Goal: Information Seeking & Learning: Check status

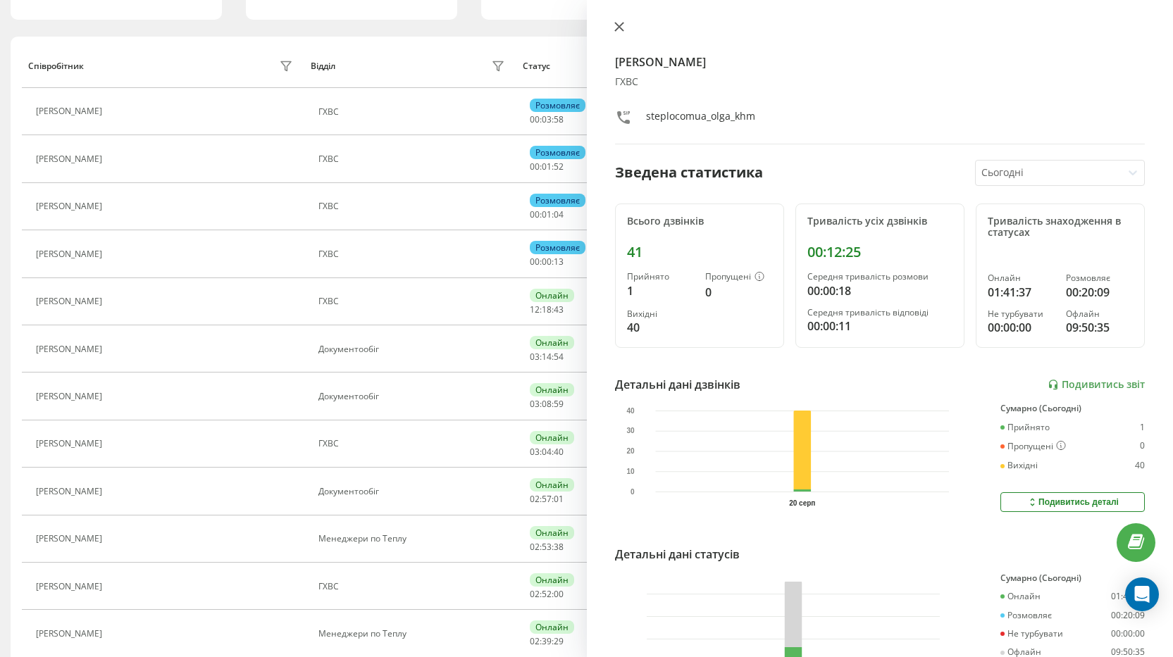
click at [619, 25] on icon at bounding box center [619, 27] width 10 height 10
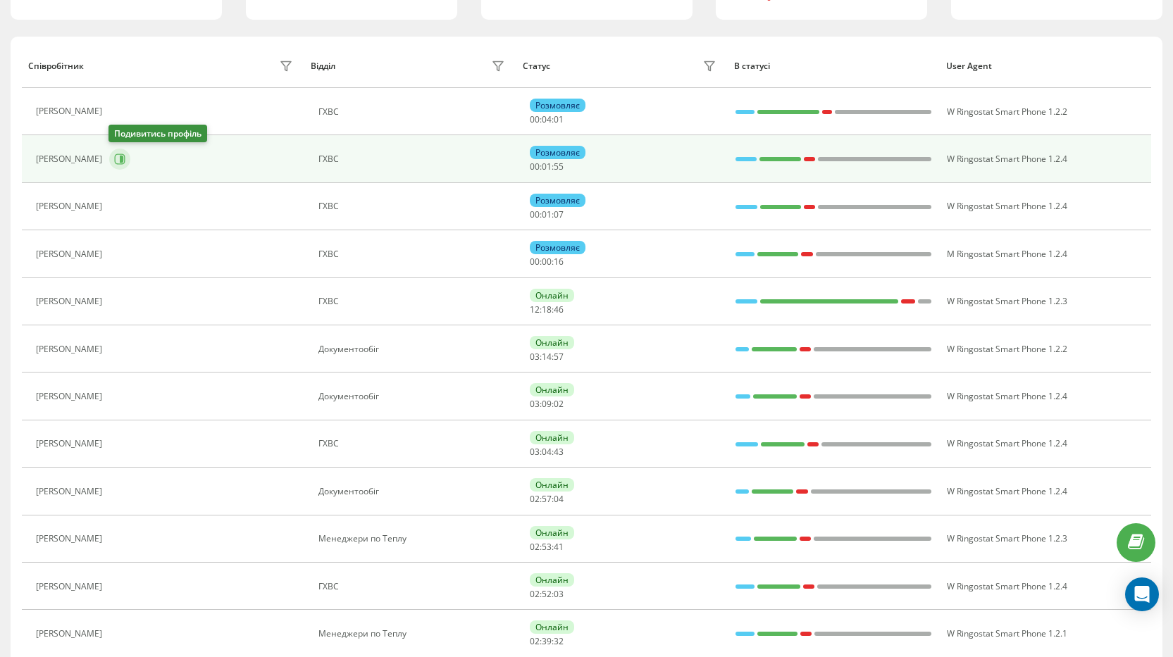
click at [125, 160] on button at bounding box center [119, 159] width 21 height 21
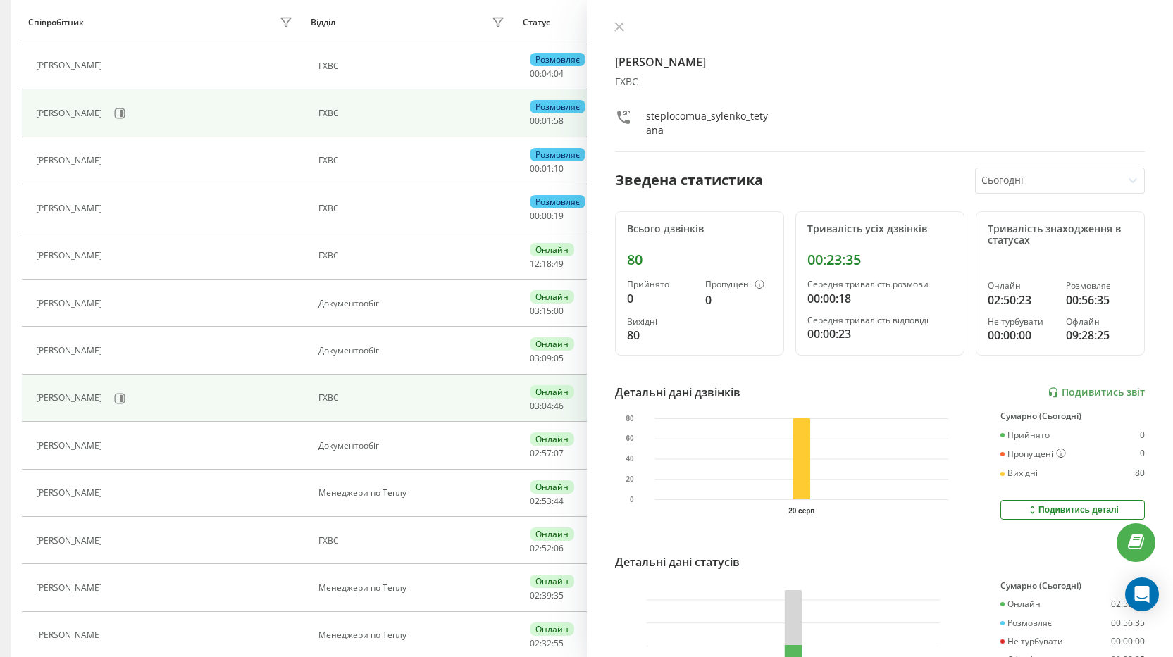
scroll to position [206, 0]
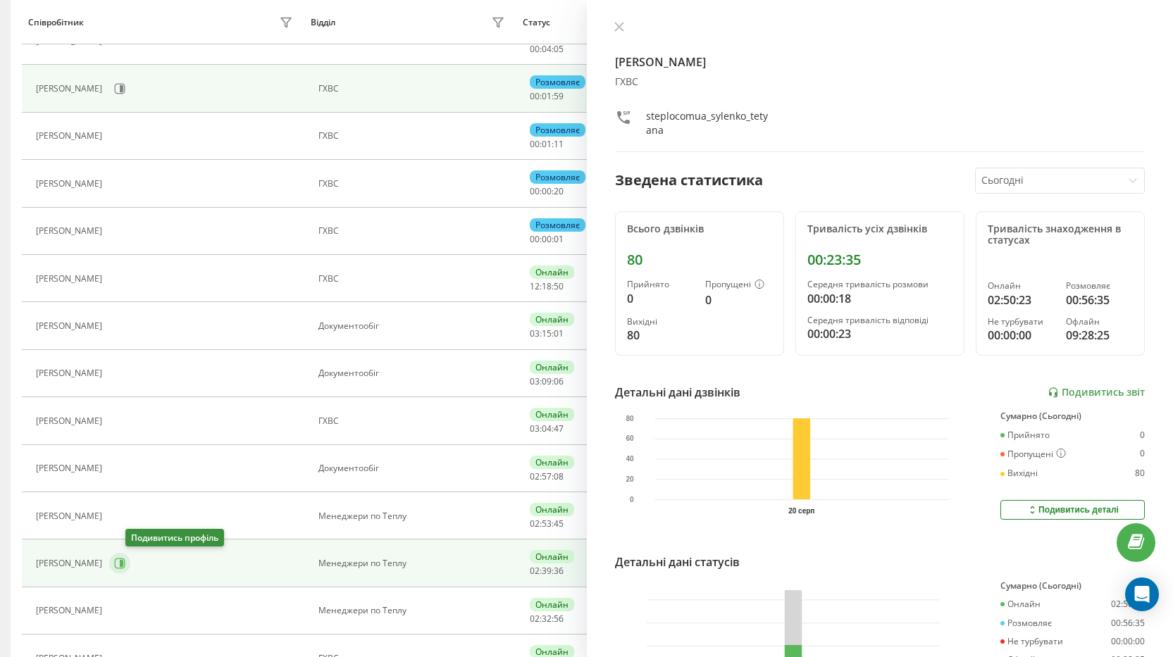
click at [125, 560] on icon at bounding box center [119, 563] width 11 height 11
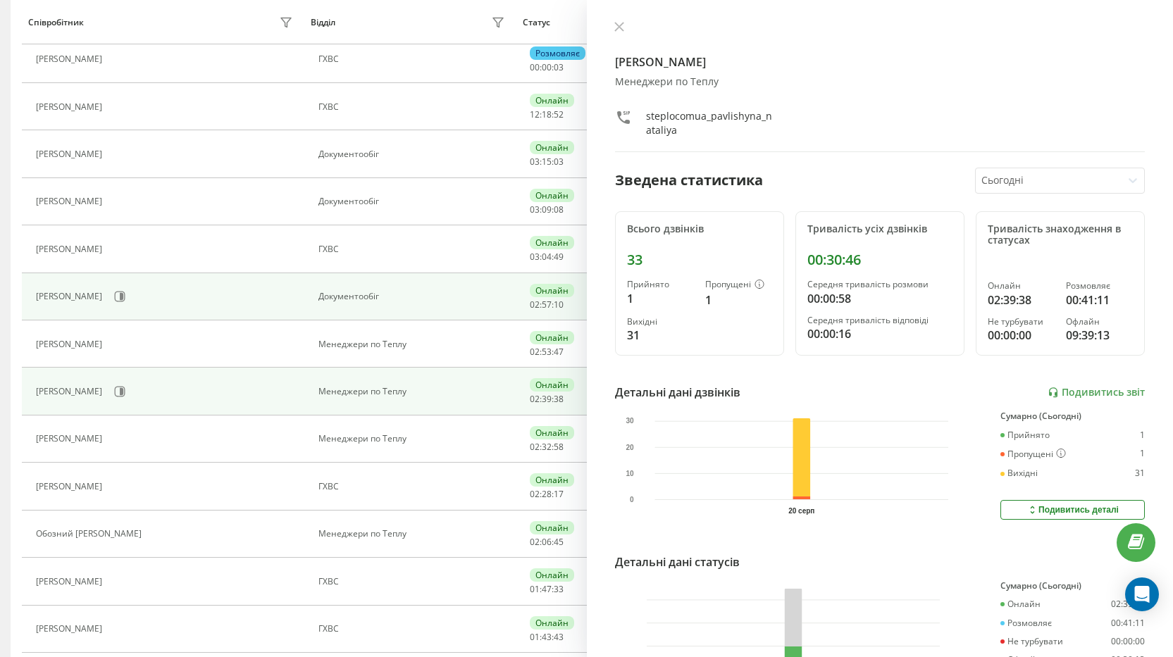
scroll to position [418, 0]
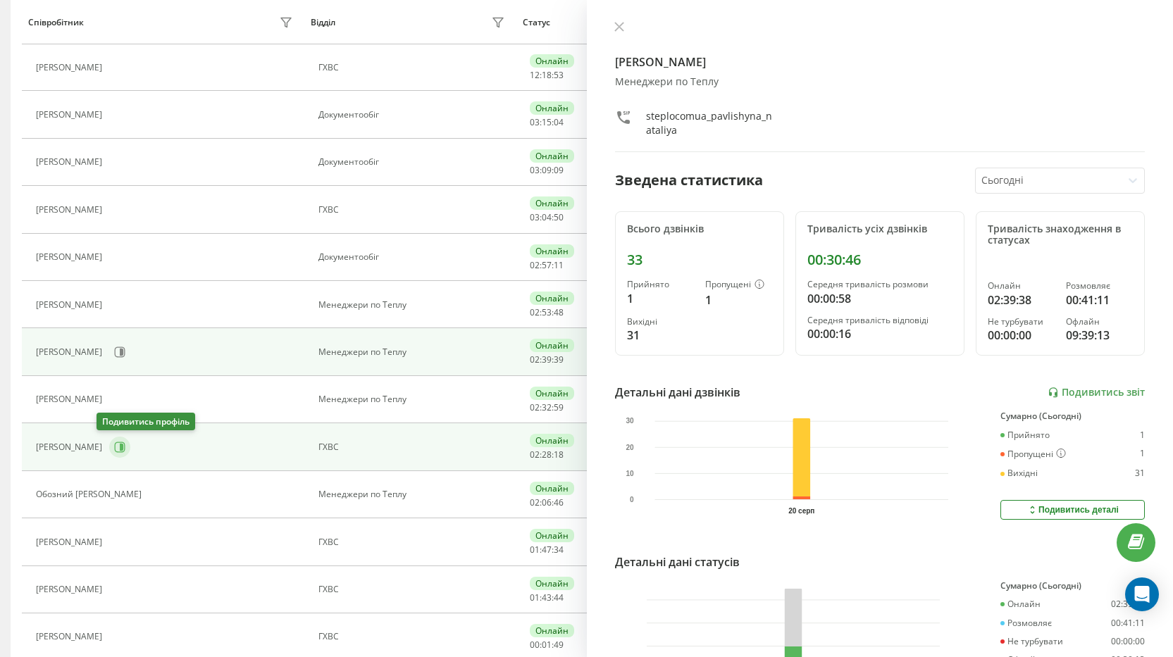
click at [120, 445] on icon at bounding box center [122, 447] width 4 height 7
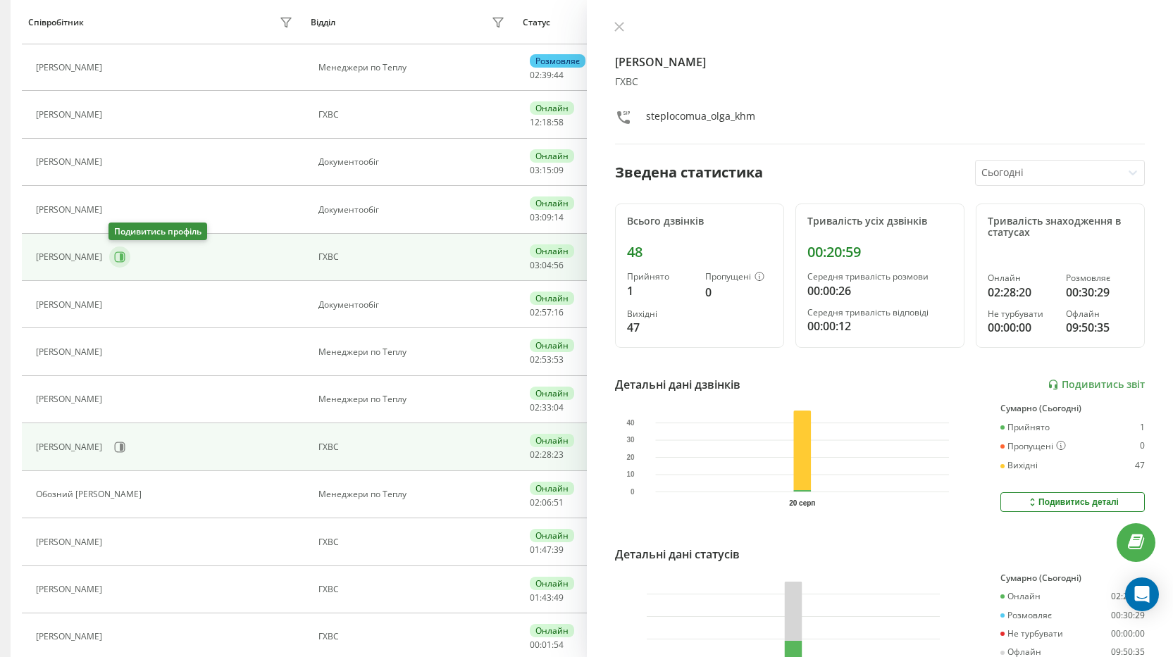
click at [116, 262] on icon at bounding box center [120, 257] width 11 height 11
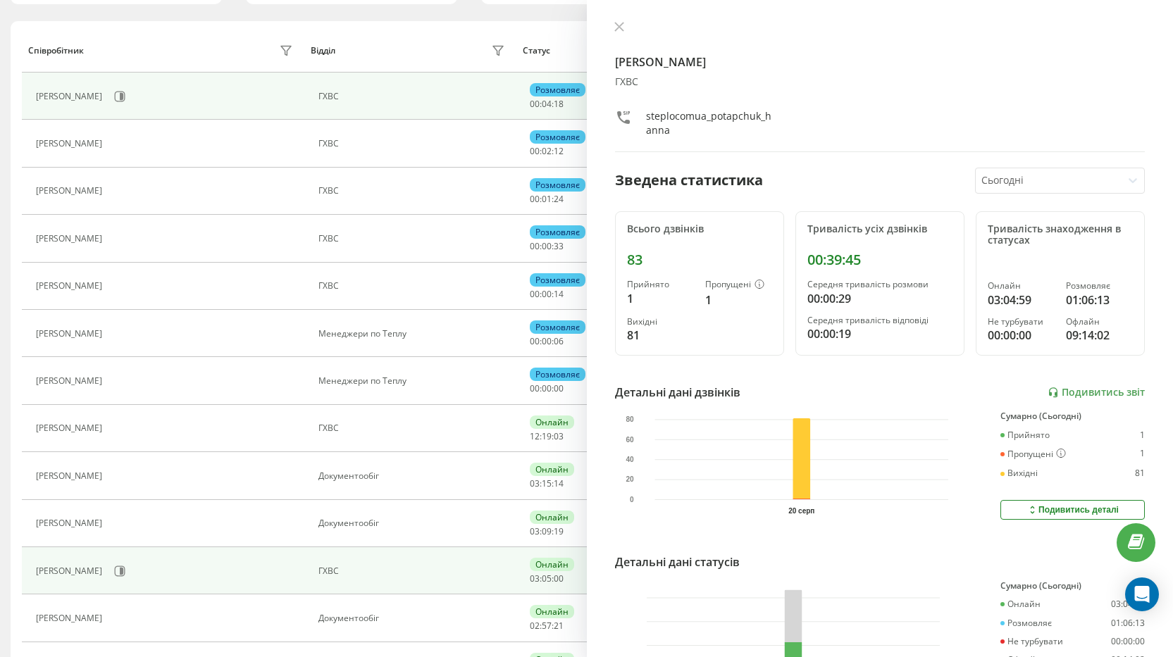
scroll to position [136, 0]
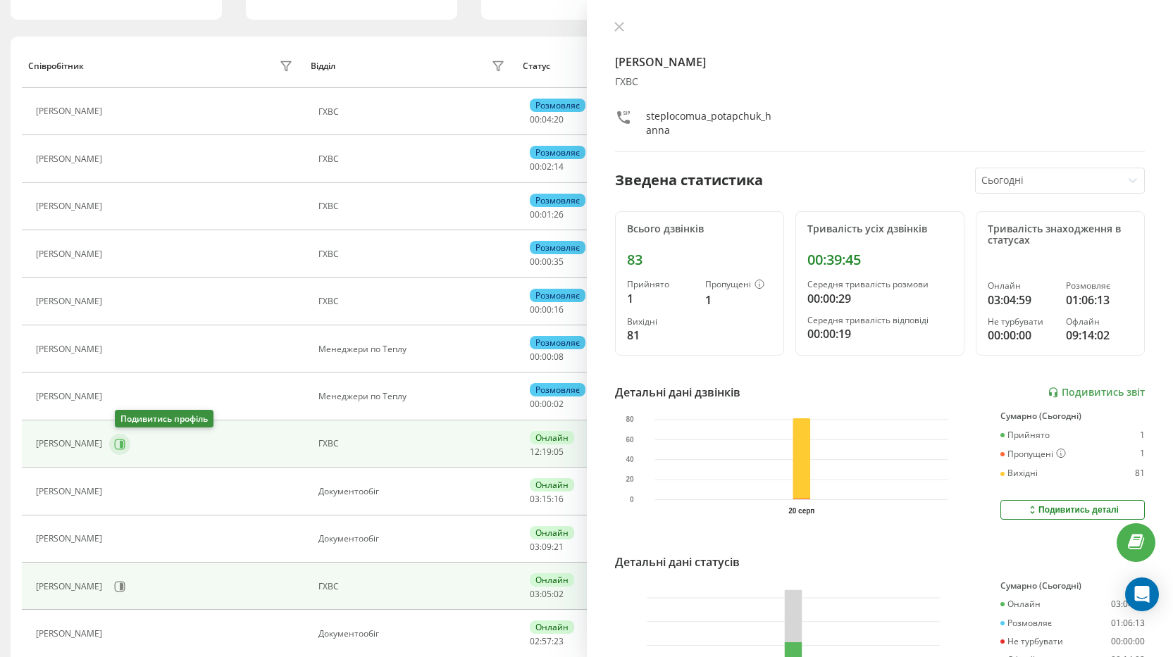
click at [123, 439] on icon at bounding box center [119, 444] width 11 height 11
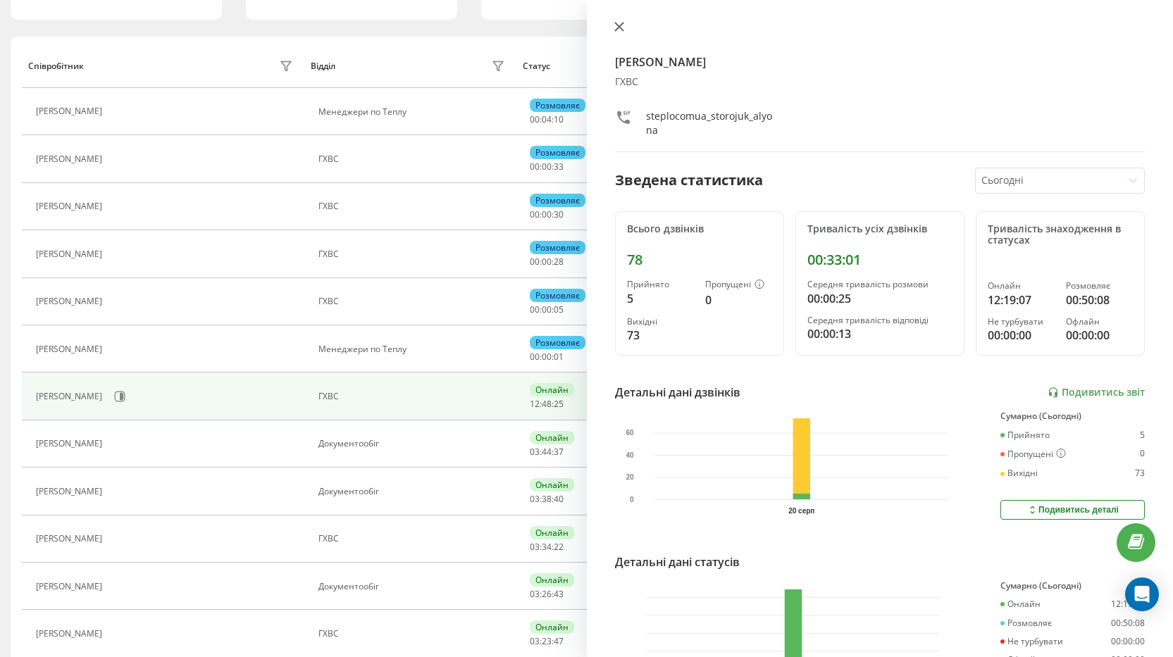
click at [620, 23] on icon at bounding box center [619, 27] width 10 height 10
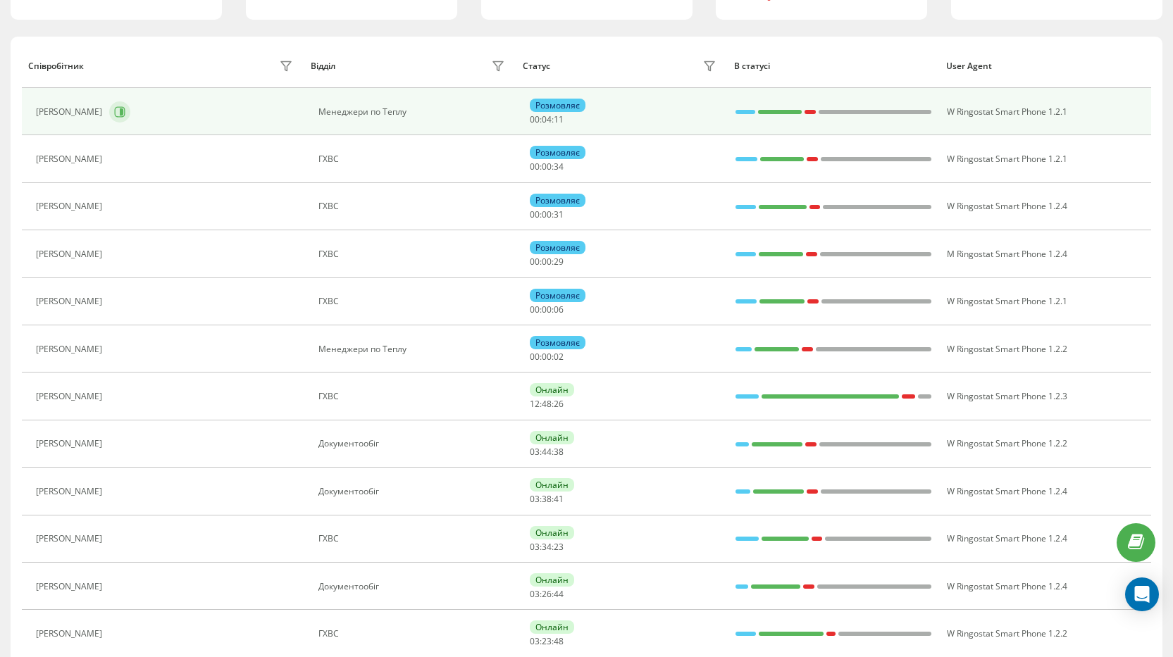
click at [125, 114] on icon at bounding box center [119, 111] width 11 height 11
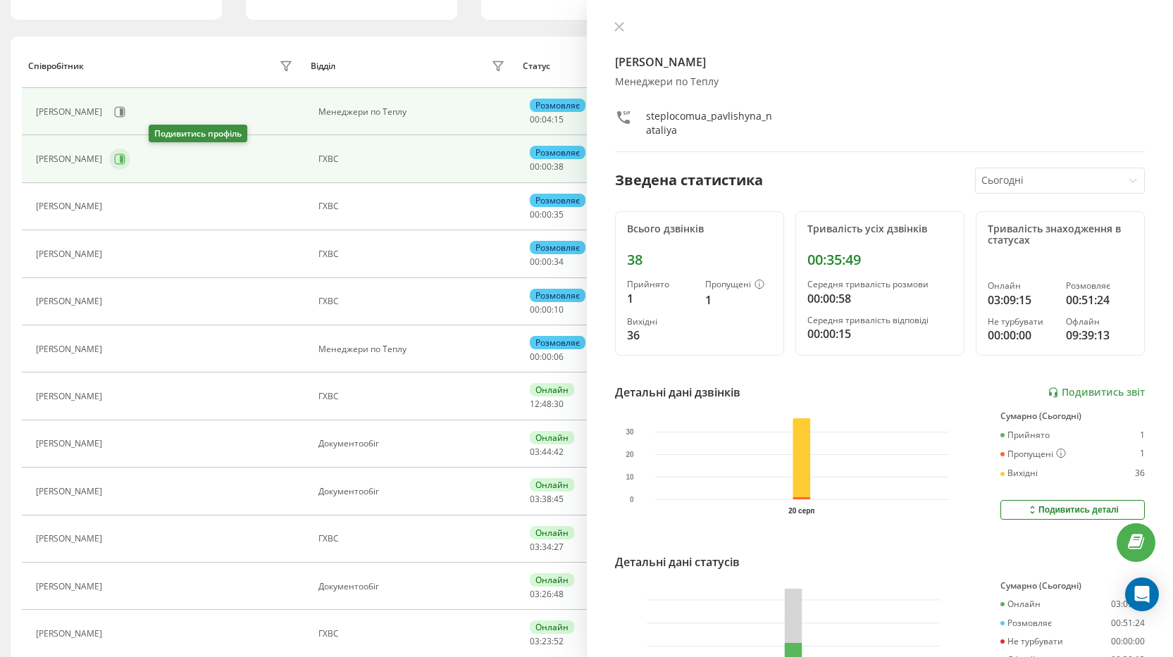
click at [125, 159] on icon at bounding box center [119, 159] width 11 height 11
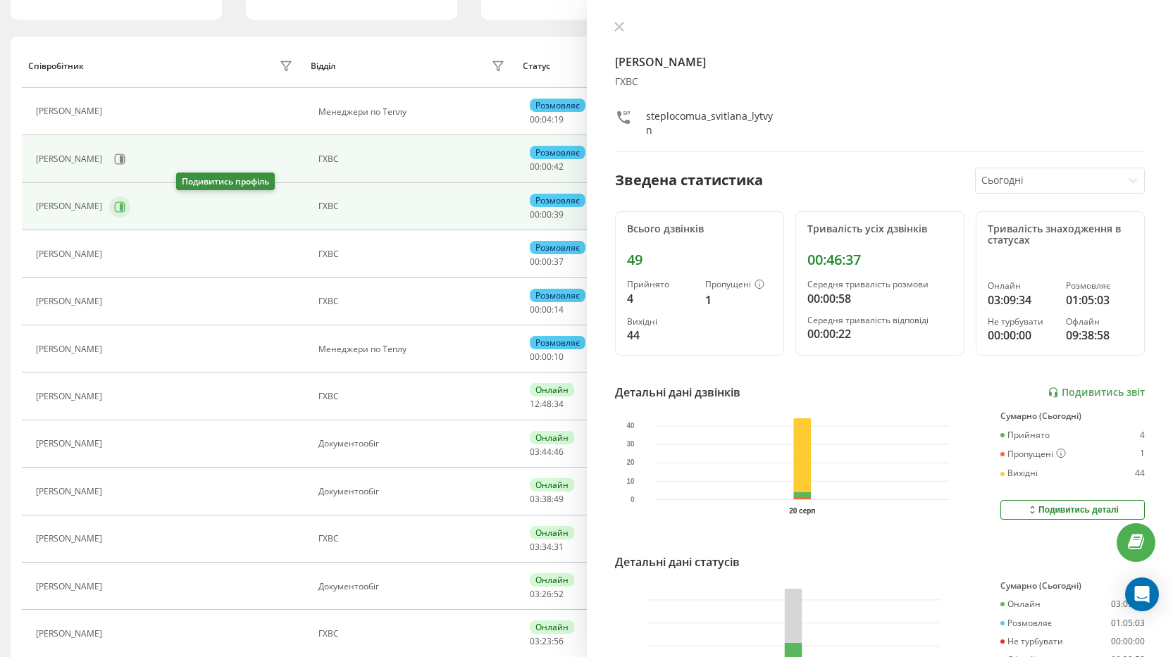
click at [125, 209] on icon at bounding box center [119, 206] width 11 height 11
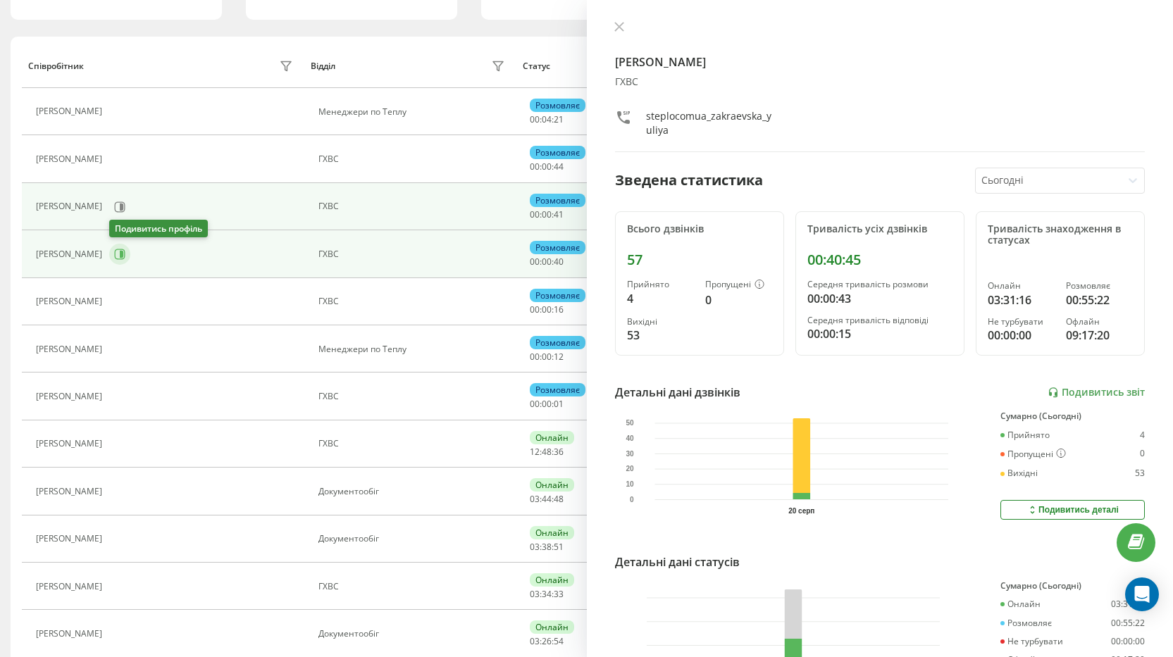
click at [117, 249] on icon at bounding box center [119, 254] width 11 height 11
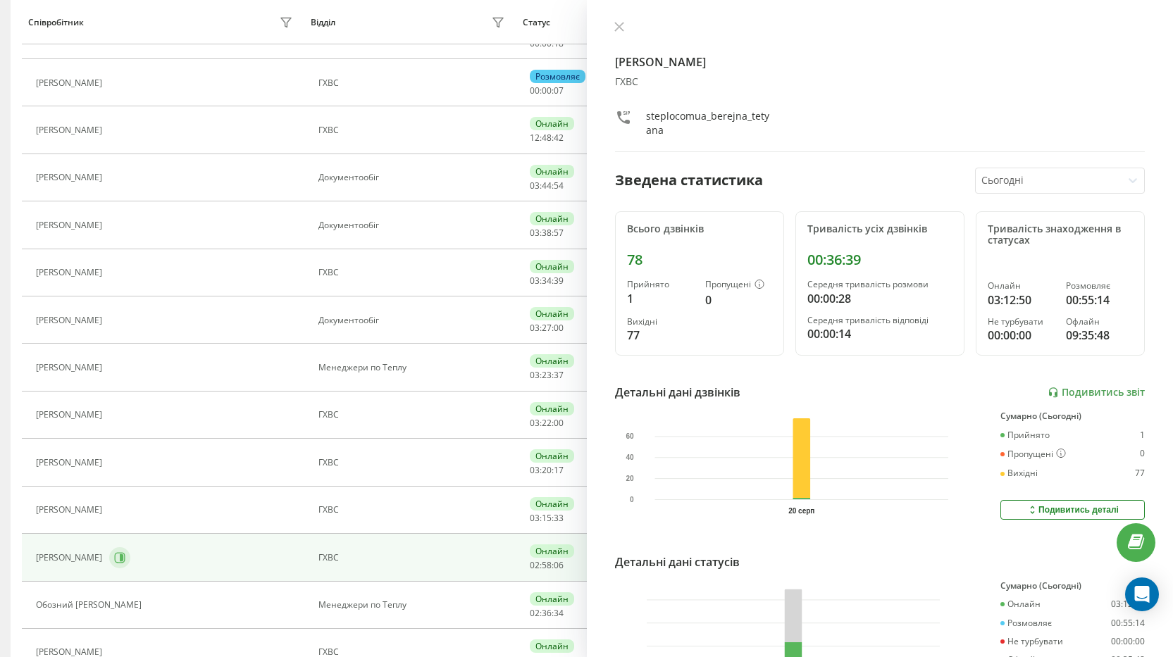
scroll to position [418, 0]
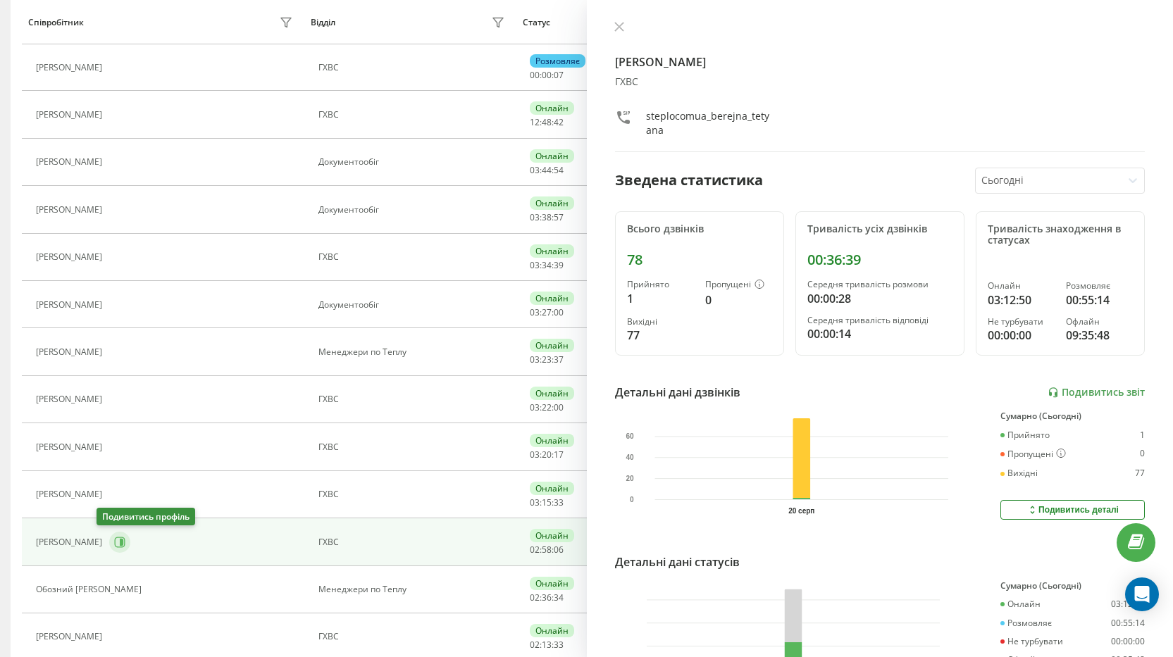
click at [114, 545] on icon at bounding box center [119, 542] width 11 height 11
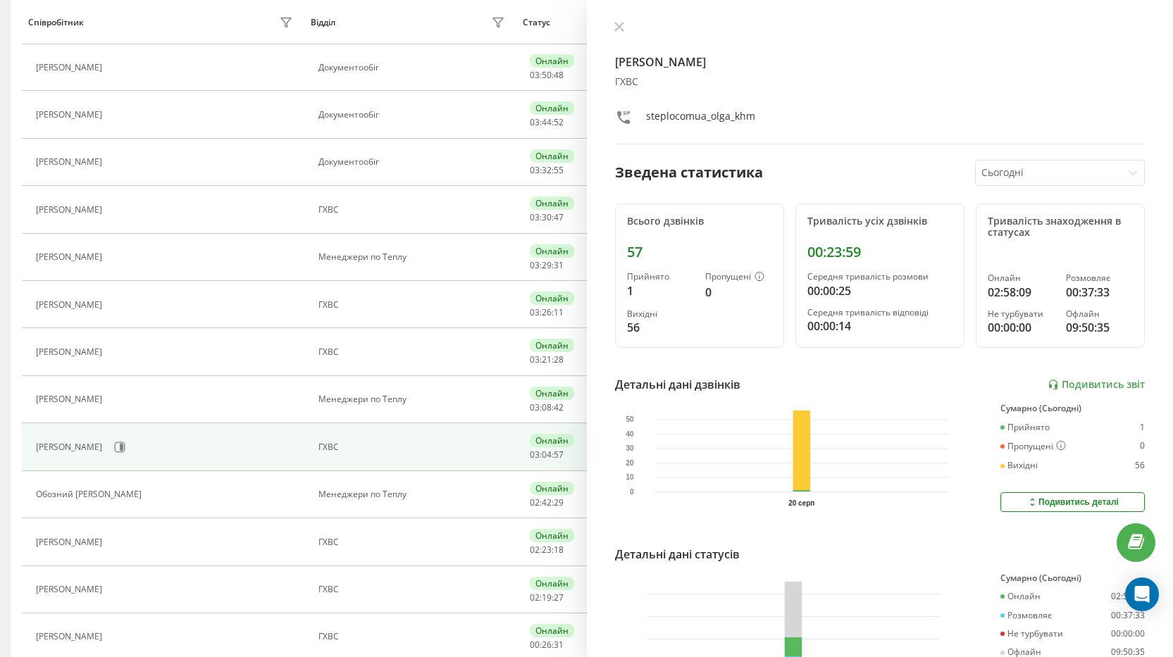
scroll to position [181, 0]
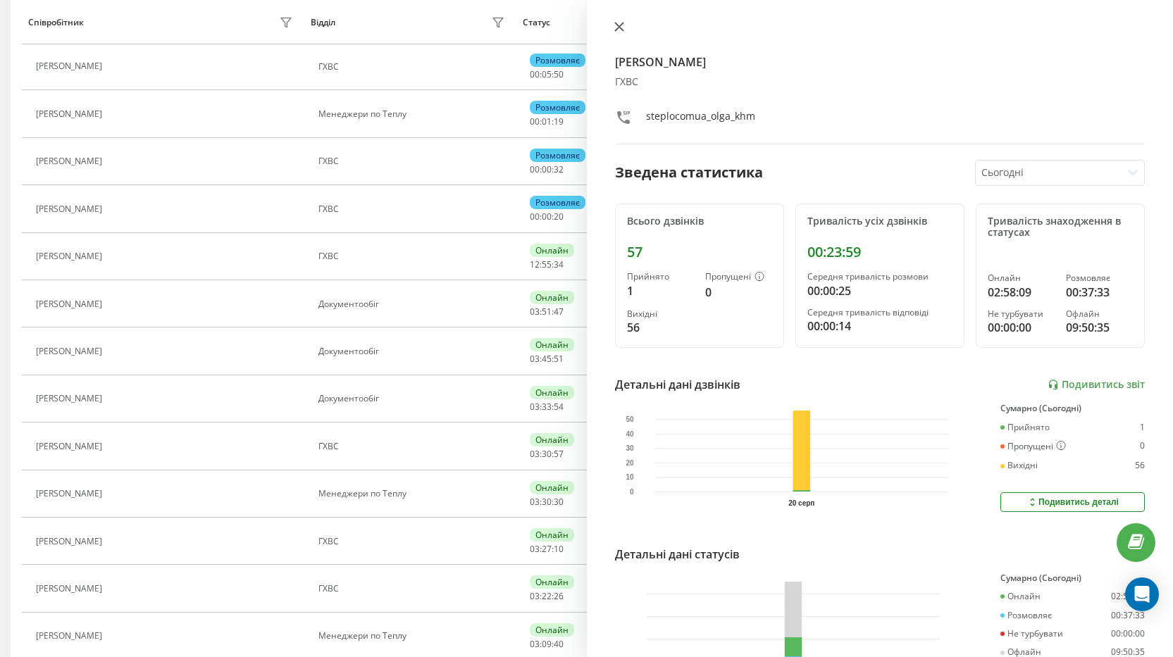
click at [620, 25] on icon at bounding box center [619, 27] width 10 height 10
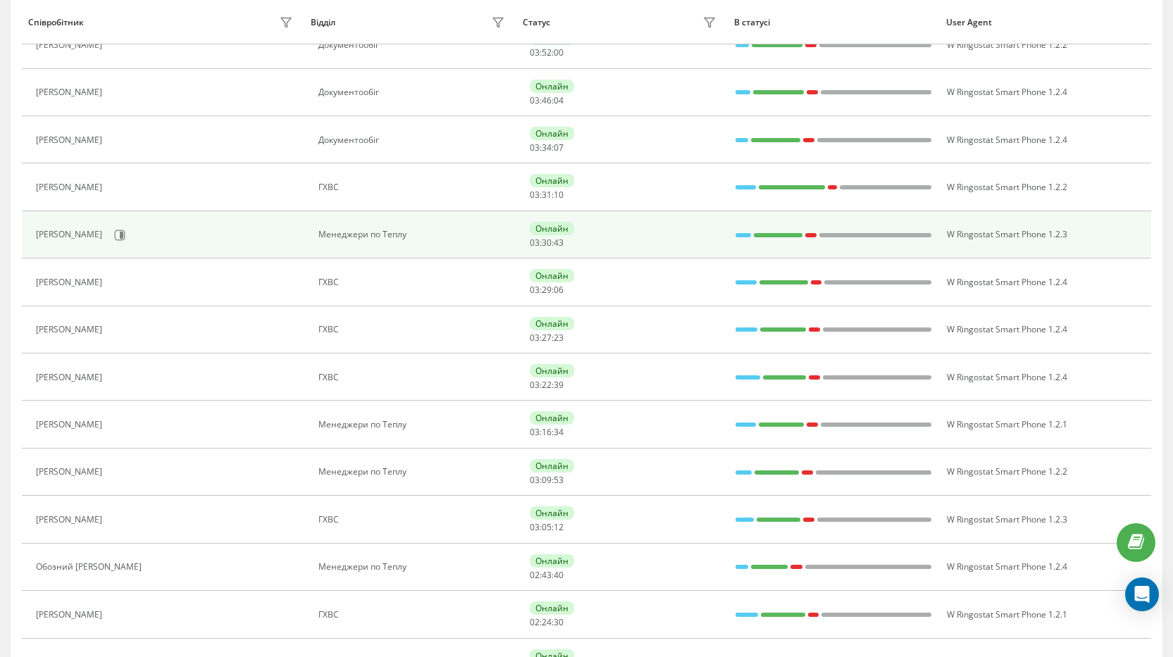
scroll to position [298, 0]
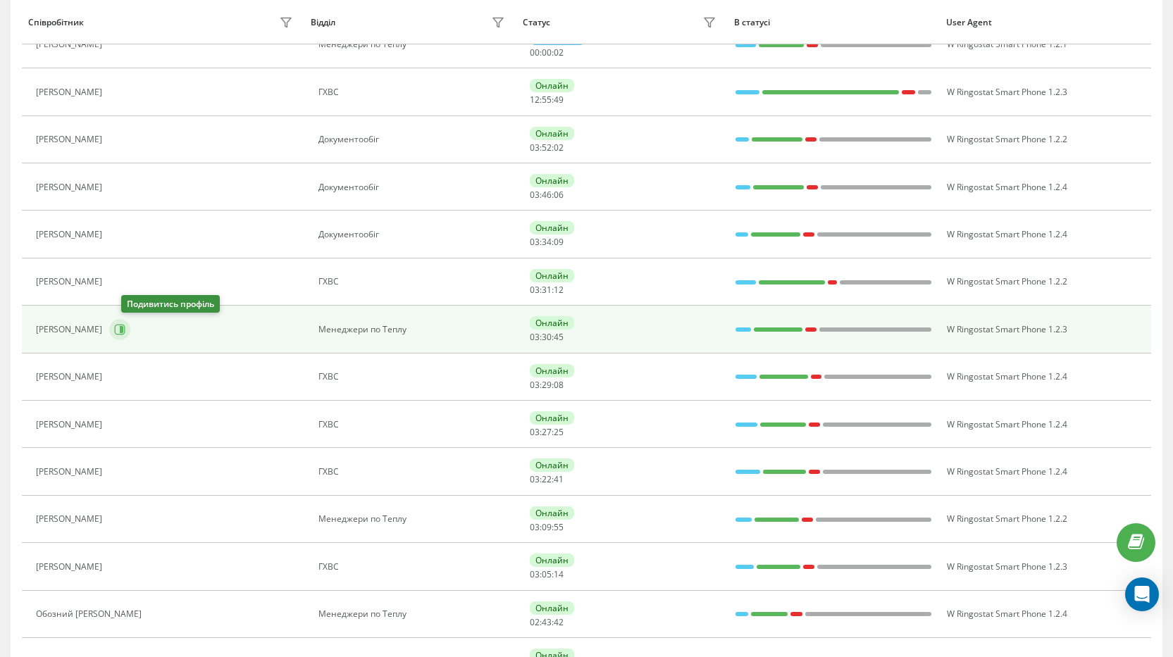
click at [125, 328] on icon at bounding box center [120, 329] width 11 height 11
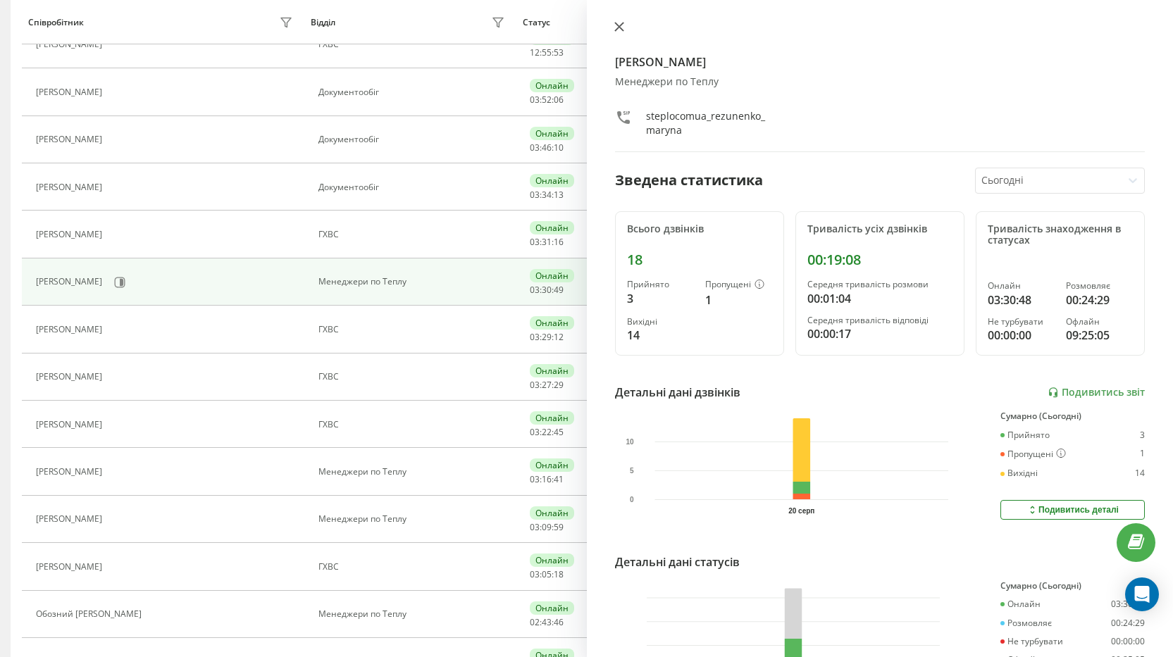
click at [617, 24] on icon at bounding box center [619, 27] width 10 height 10
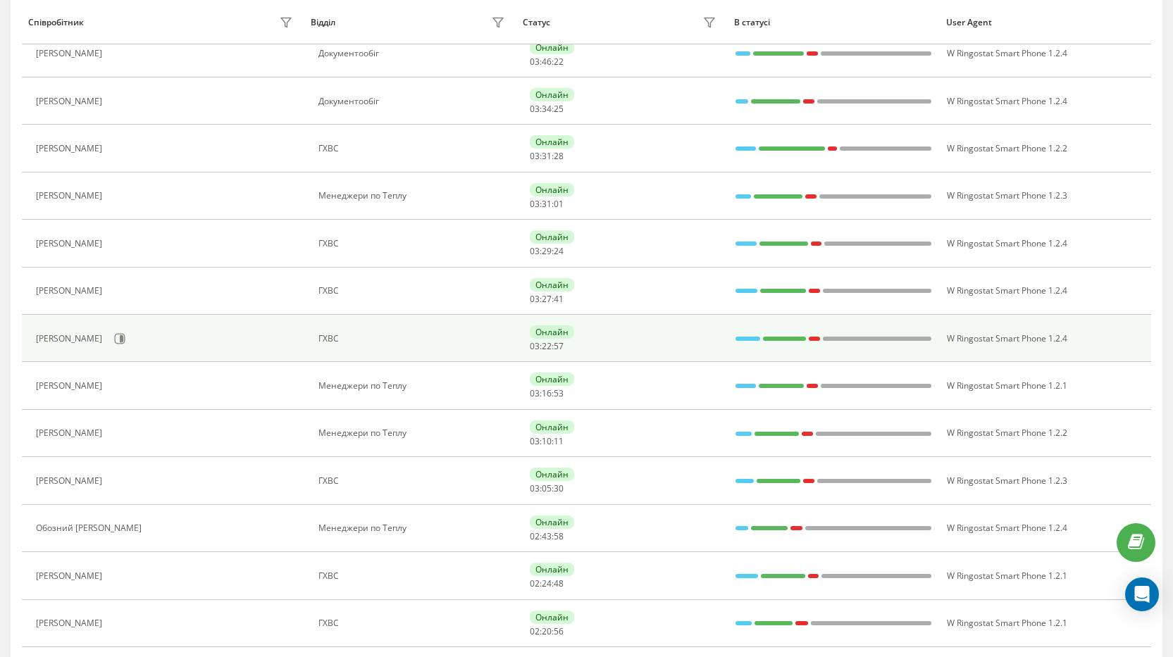
scroll to position [241, 0]
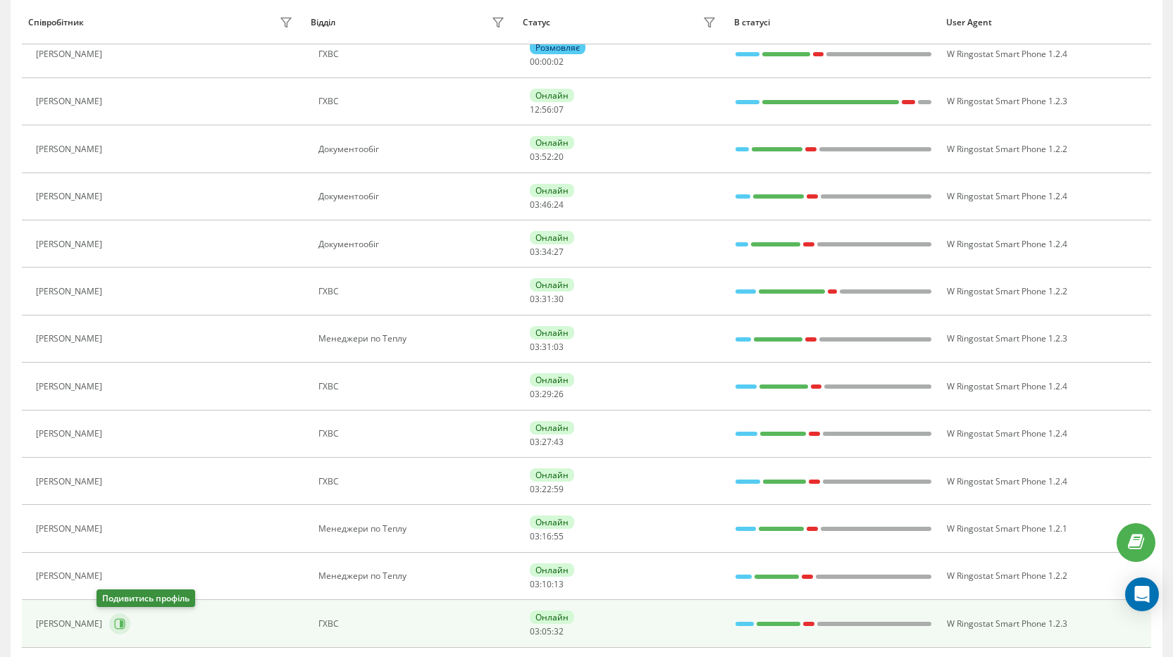
click at [114, 626] on icon at bounding box center [119, 624] width 11 height 11
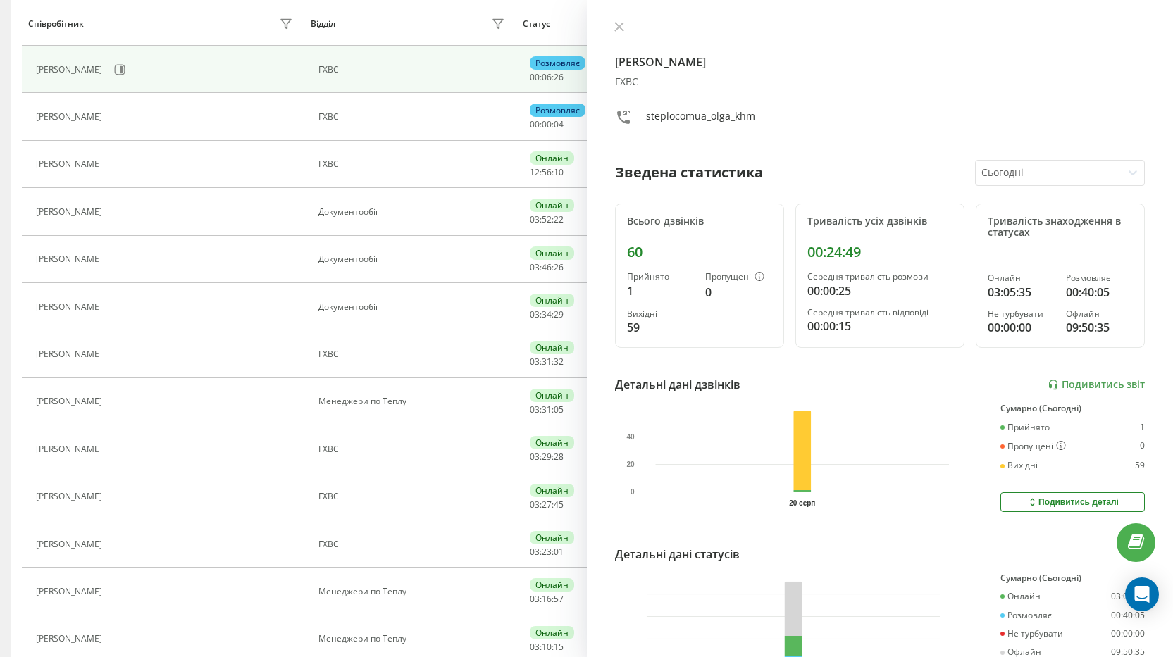
scroll to position [170, 0]
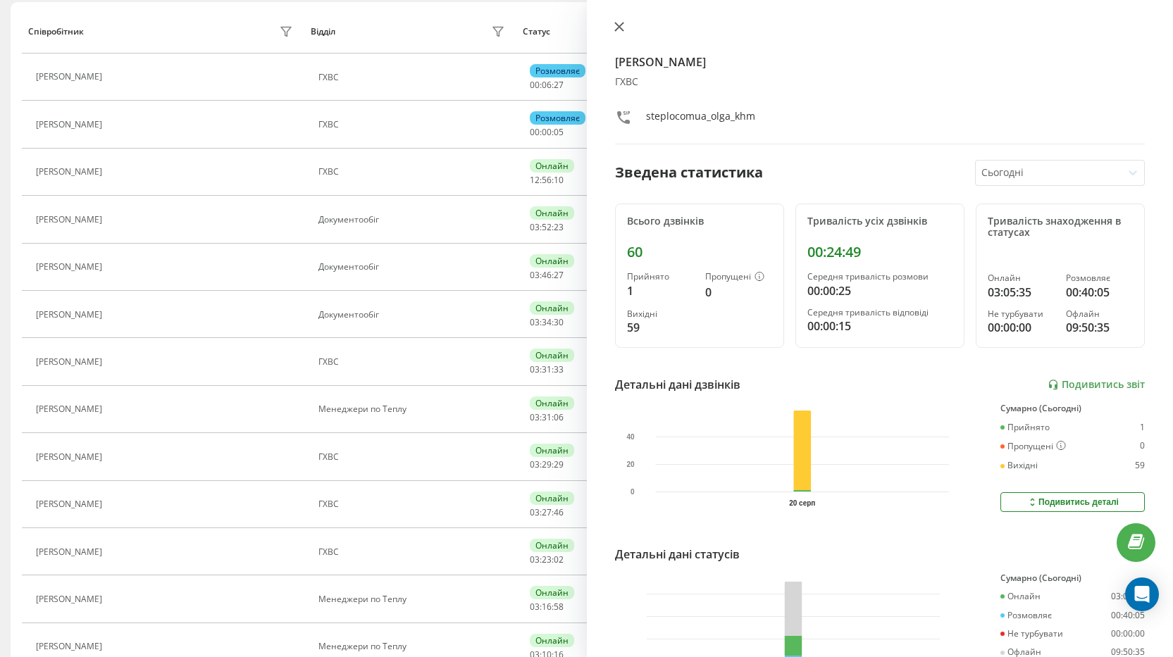
click at [619, 30] on icon at bounding box center [619, 27] width 10 height 10
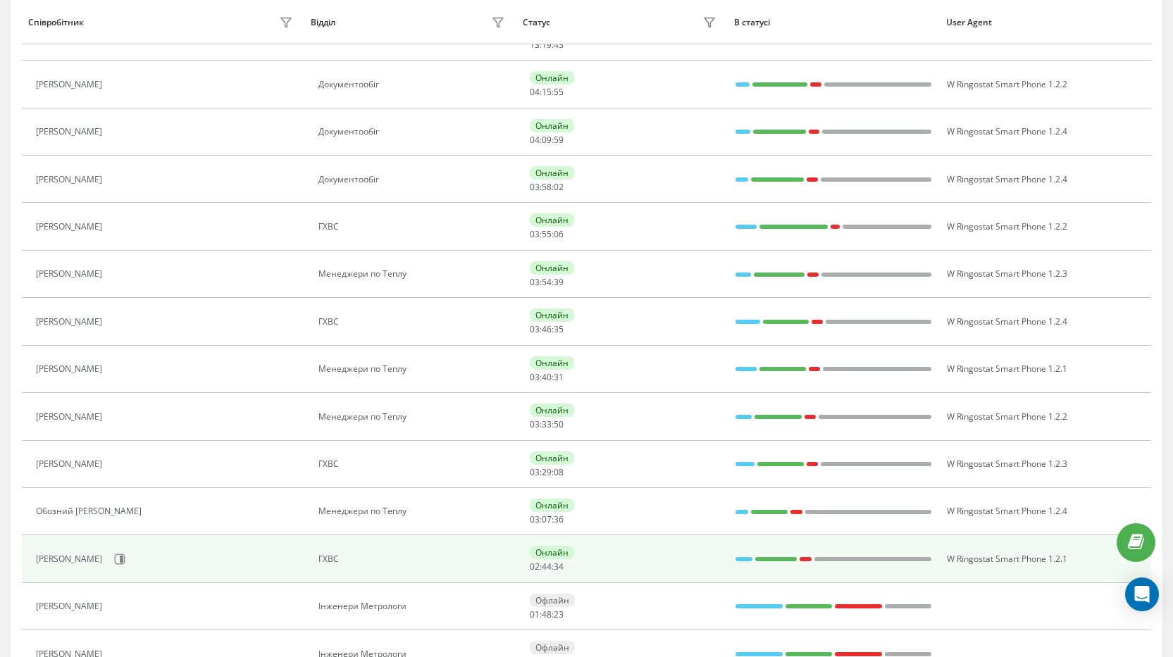
scroll to position [546, 0]
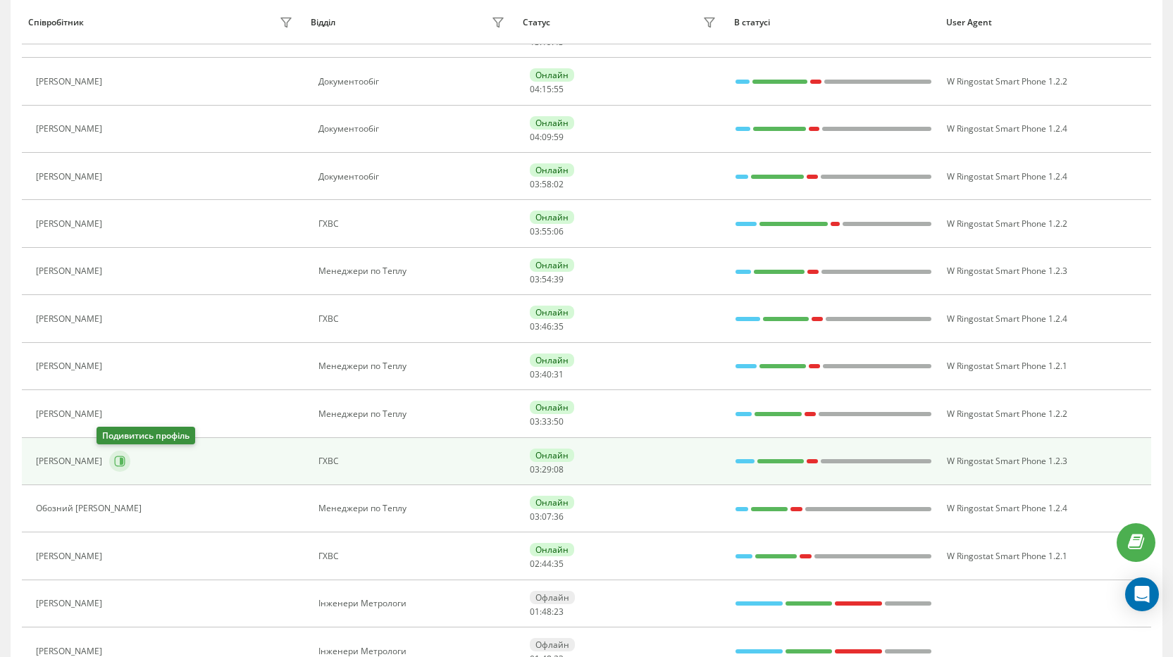
click at [120, 459] on icon at bounding box center [122, 461] width 4 height 7
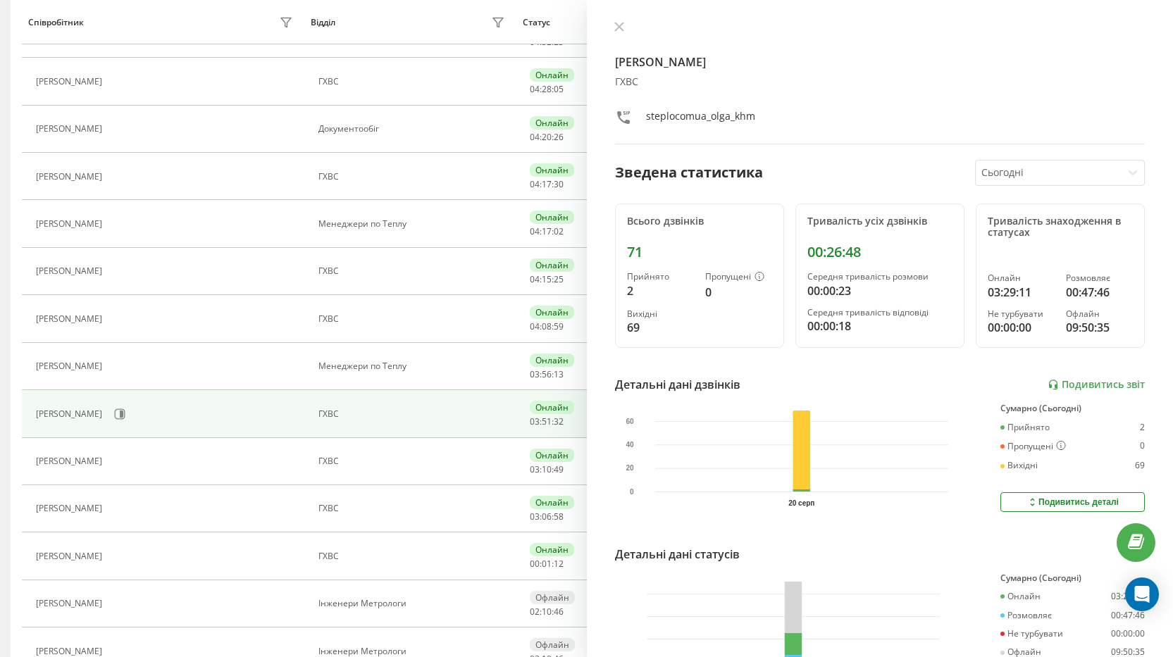
scroll to position [120, 0]
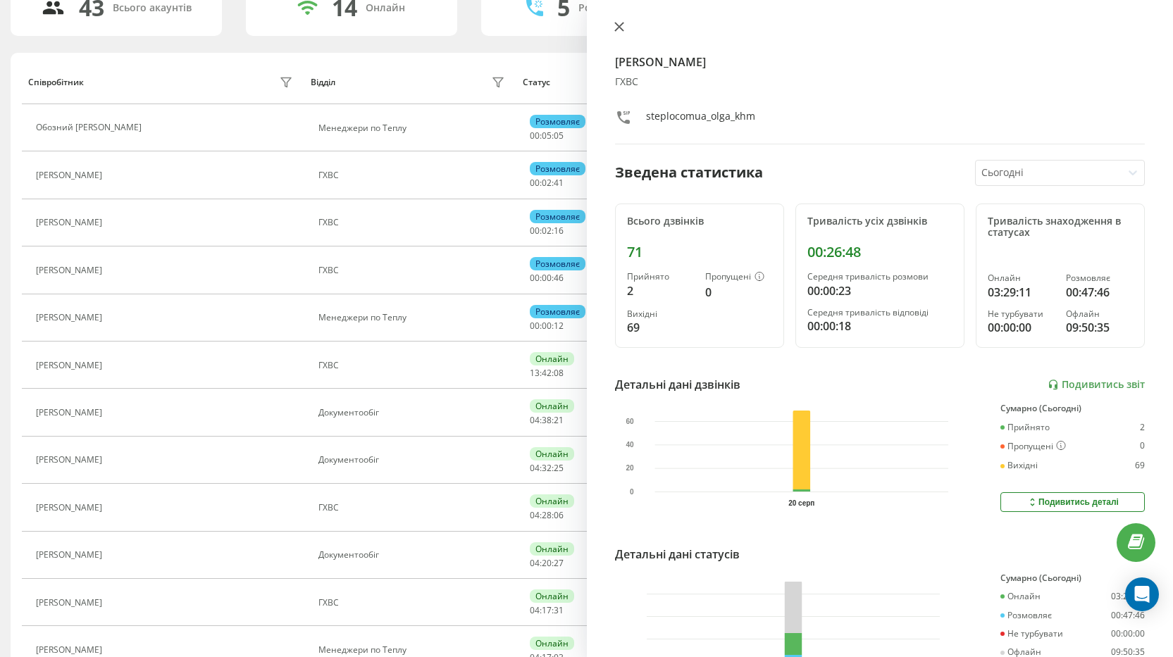
click at [612, 25] on button at bounding box center [619, 27] width 18 height 13
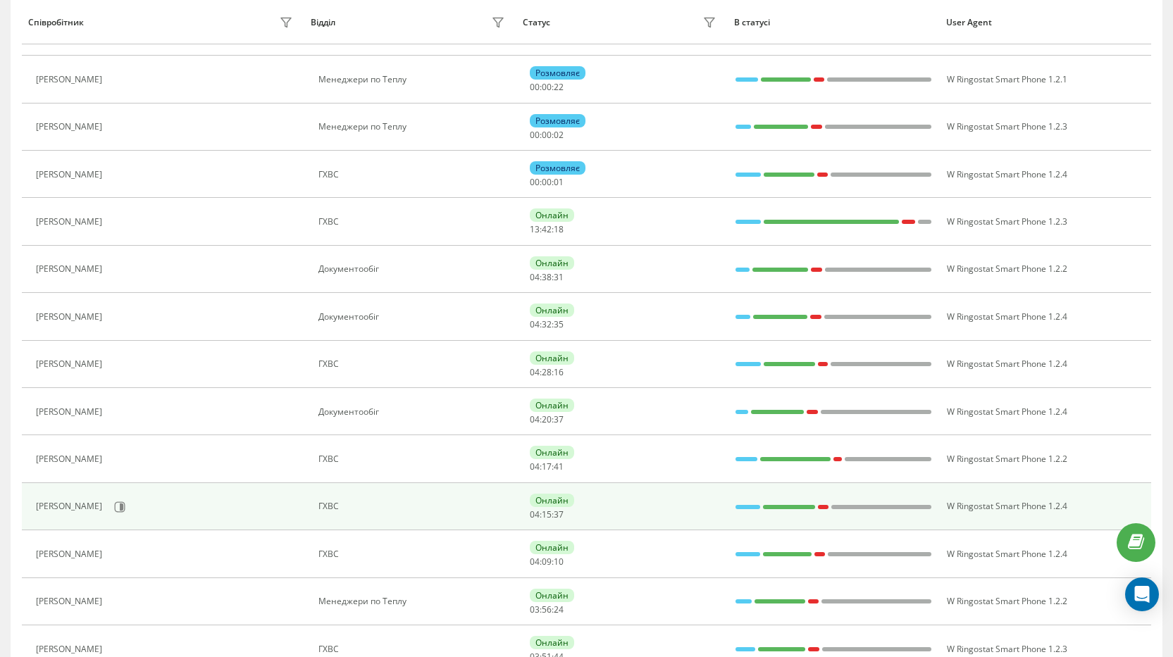
scroll to position [402, 0]
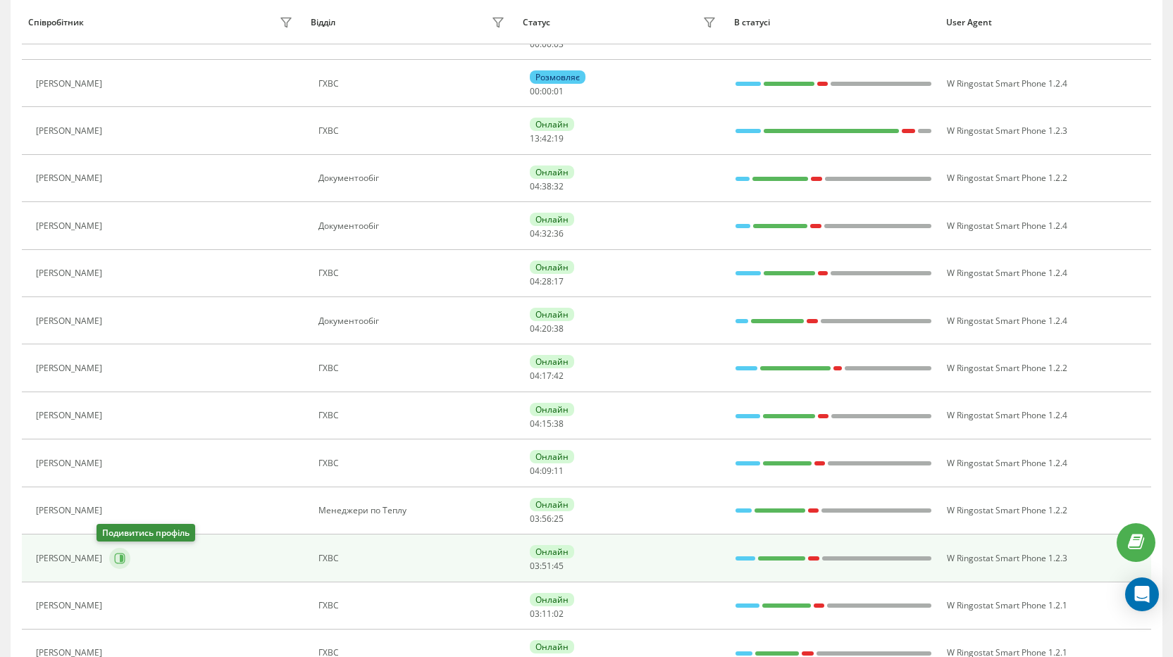
click at [113, 561] on button at bounding box center [119, 558] width 21 height 21
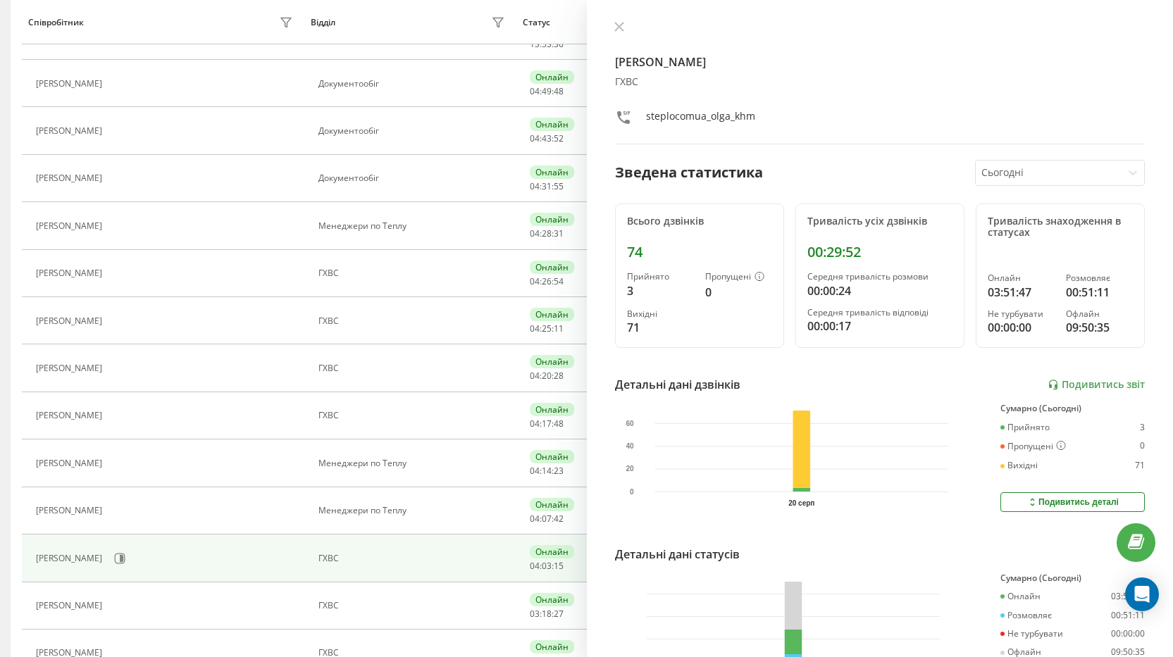
scroll to position [117, 0]
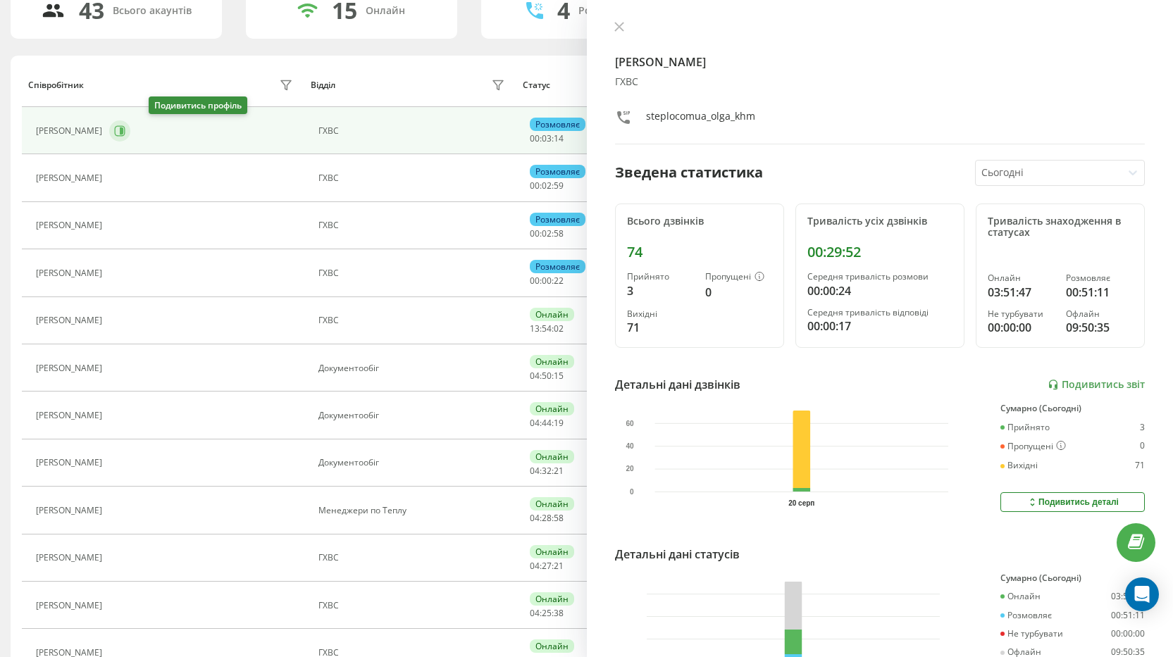
click at [125, 135] on icon at bounding box center [120, 130] width 11 height 11
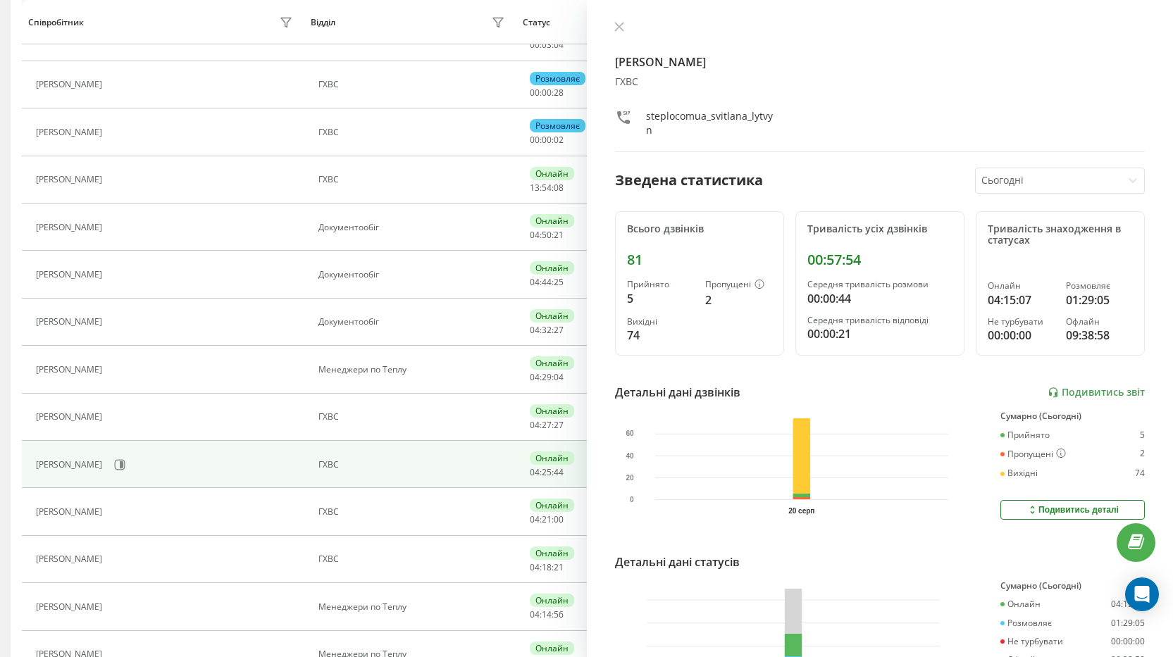
scroll to position [399, 0]
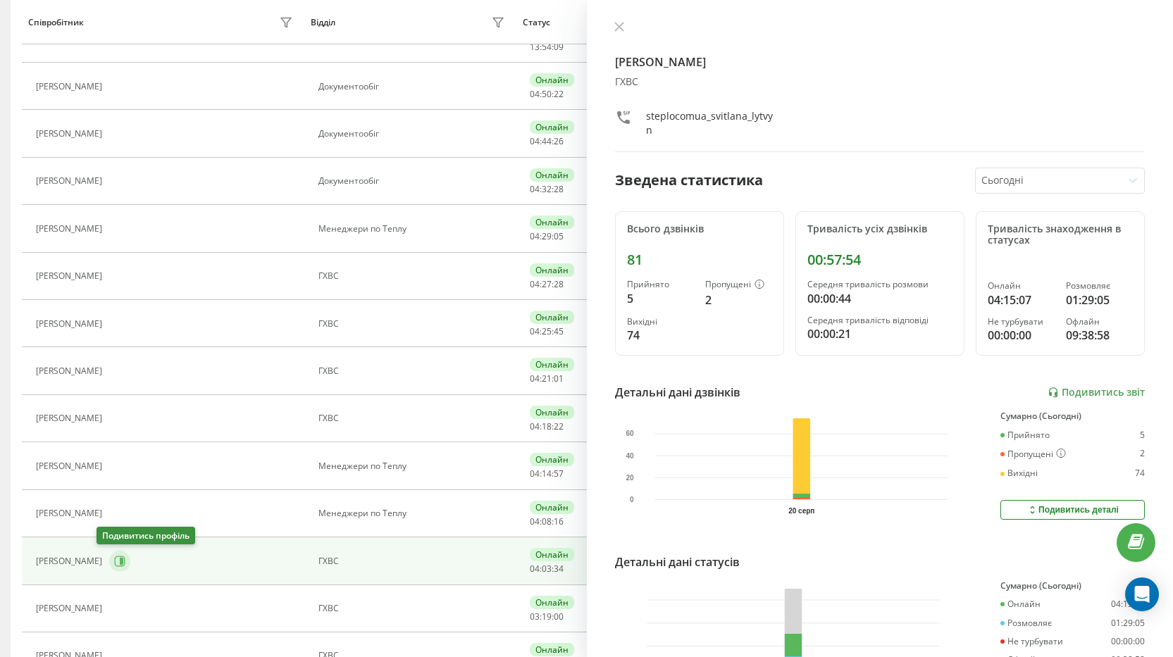
click at [114, 559] on icon at bounding box center [119, 561] width 11 height 11
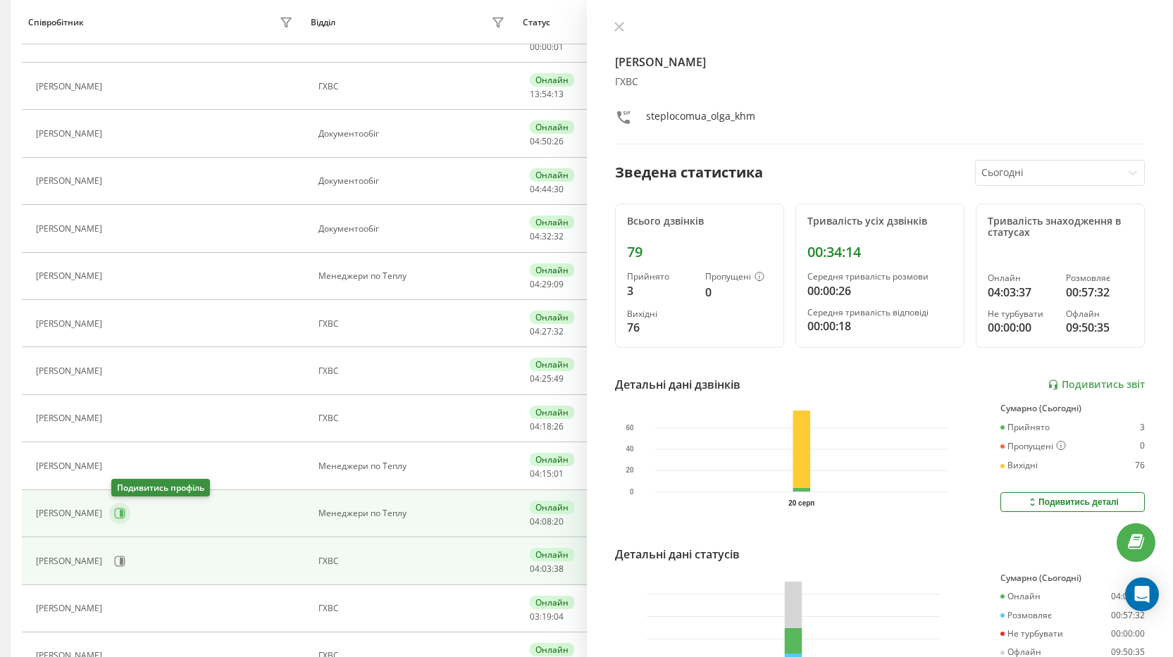
click at [123, 514] on icon at bounding box center [122, 513] width 4 height 7
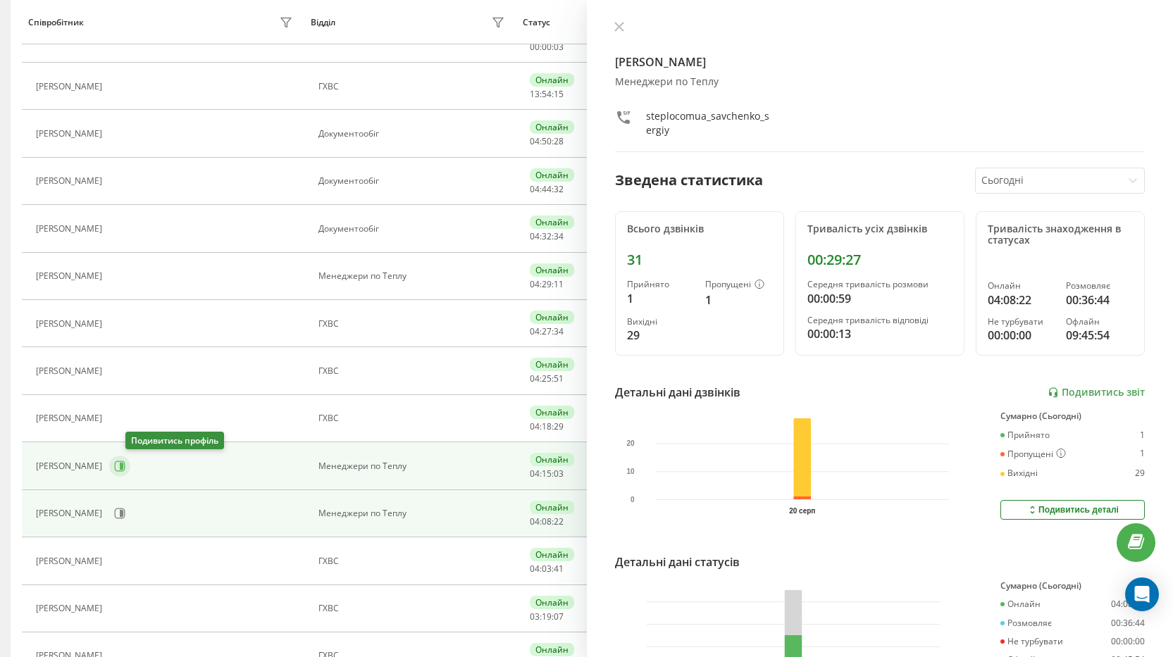
click at [123, 464] on icon at bounding box center [122, 466] width 4 height 7
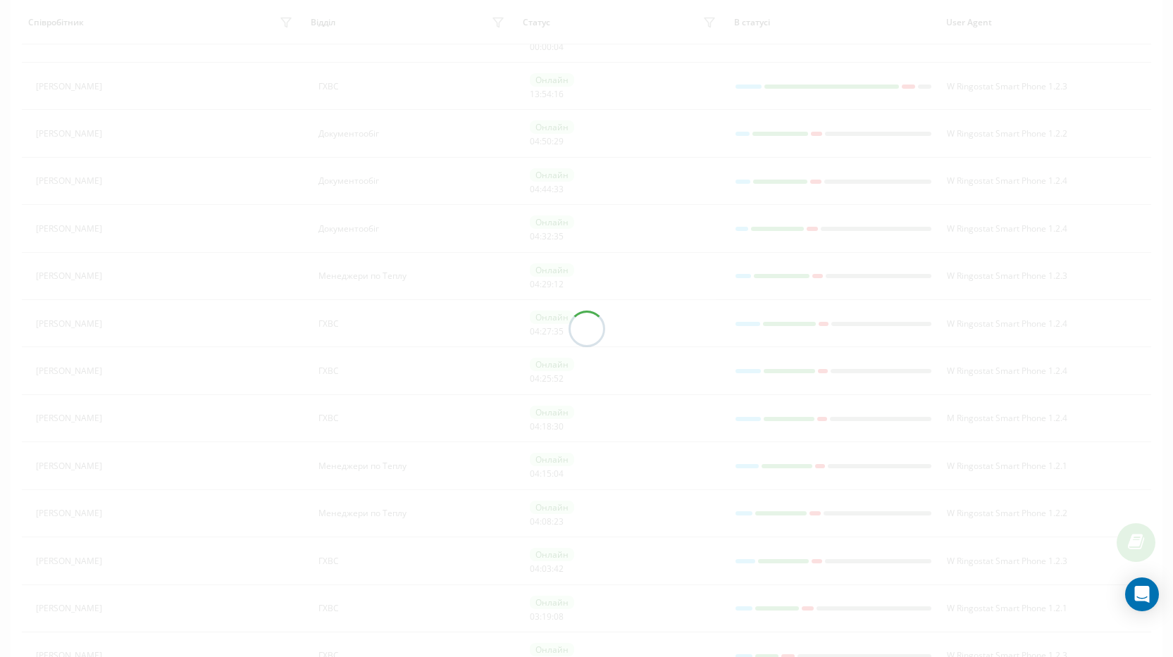
scroll to position [352, 0]
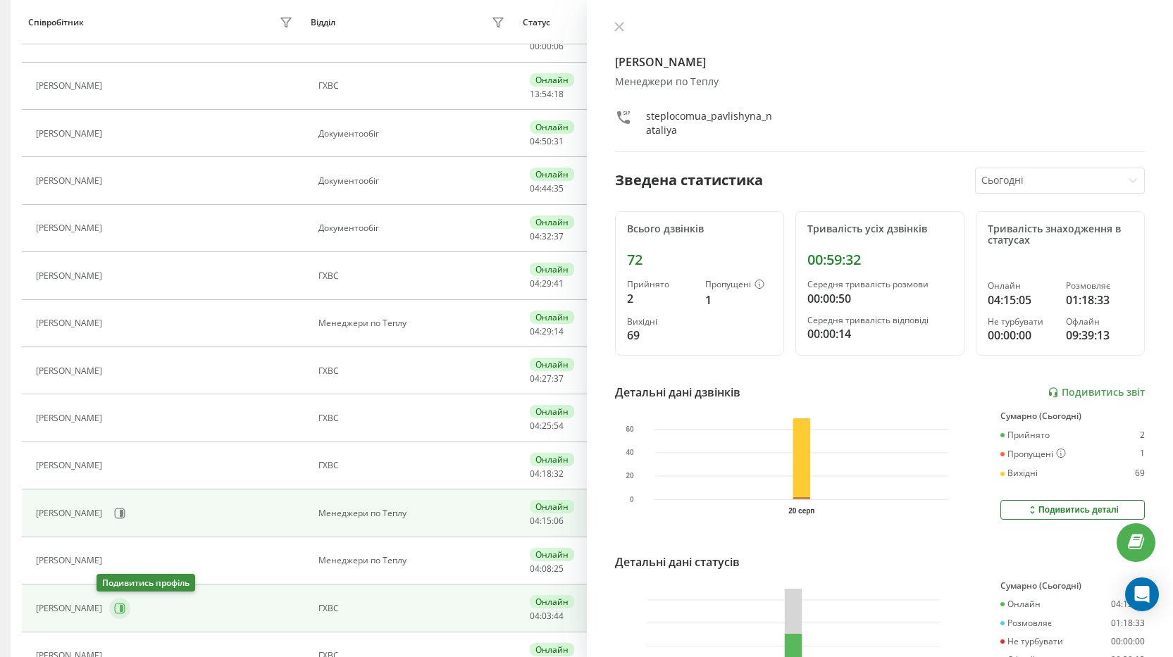
click at [120, 607] on icon at bounding box center [122, 608] width 4 height 7
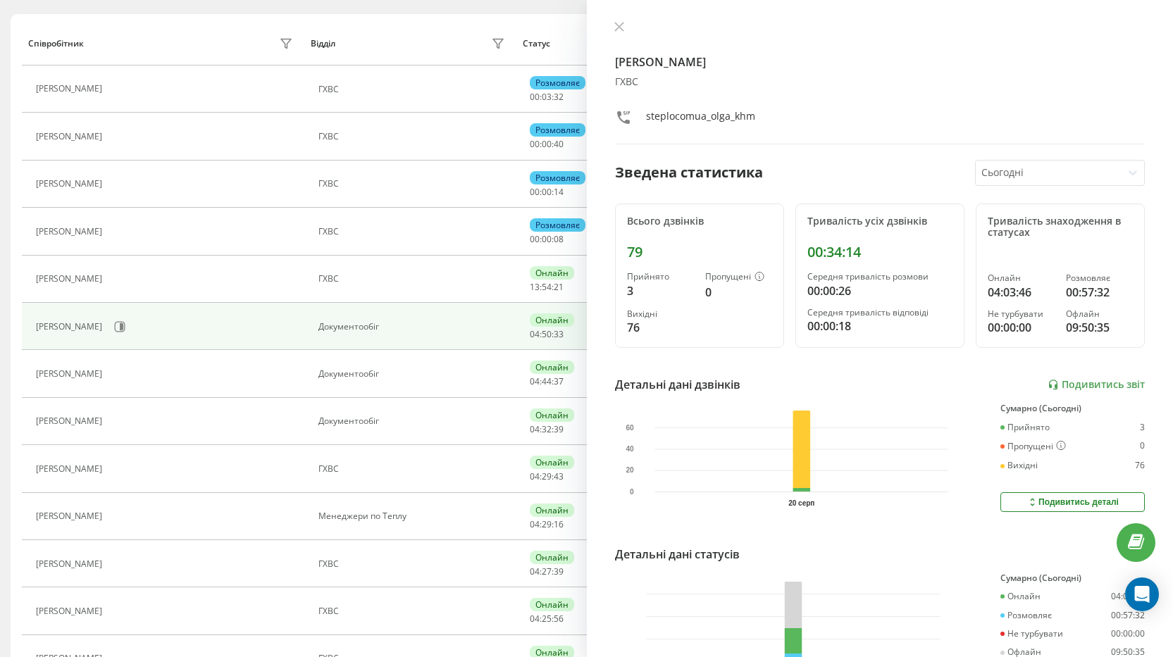
scroll to position [140, 0]
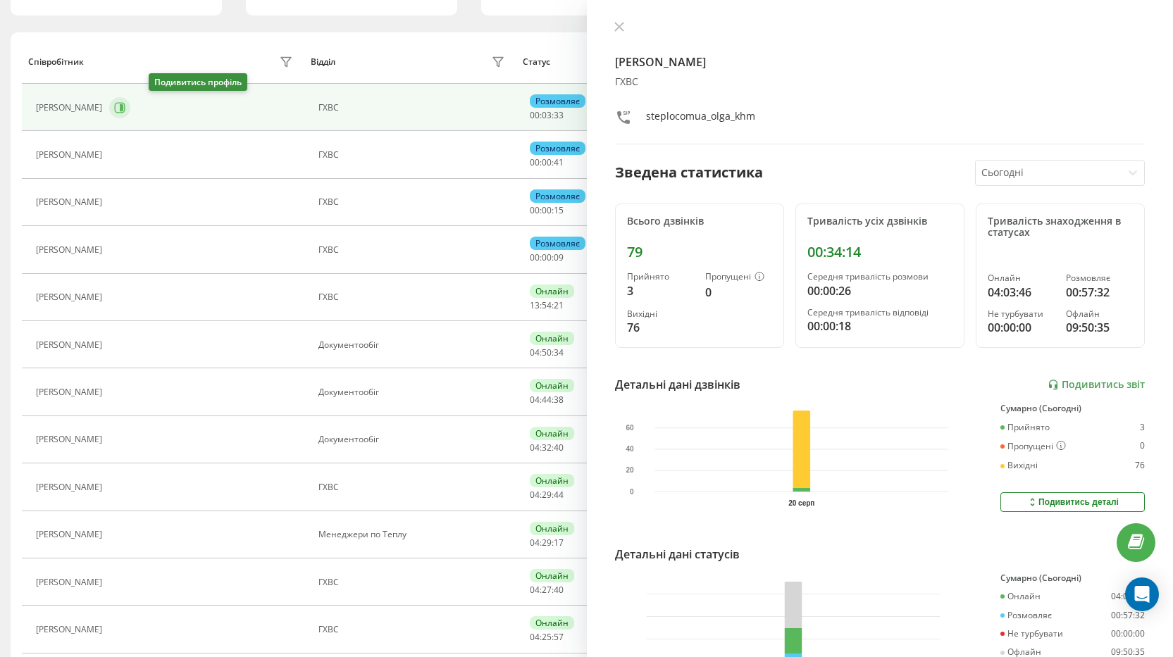
click at [125, 104] on icon at bounding box center [119, 107] width 11 height 11
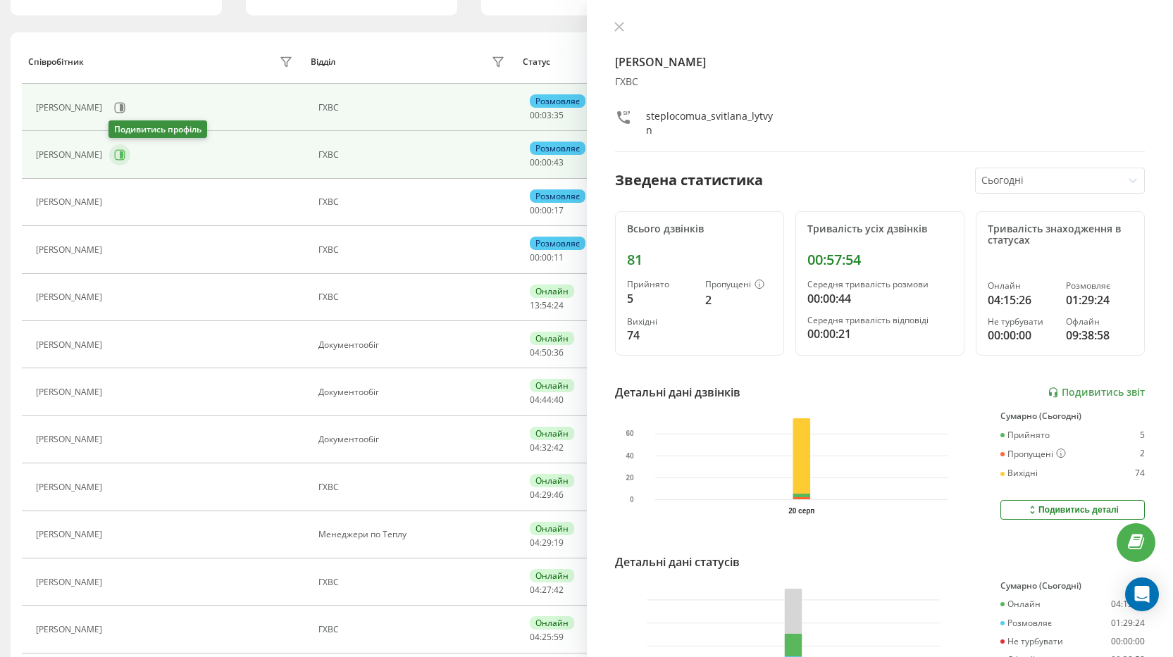
click at [123, 154] on icon at bounding box center [119, 154] width 11 height 11
